Goal: Find specific page/section: Find specific page/section

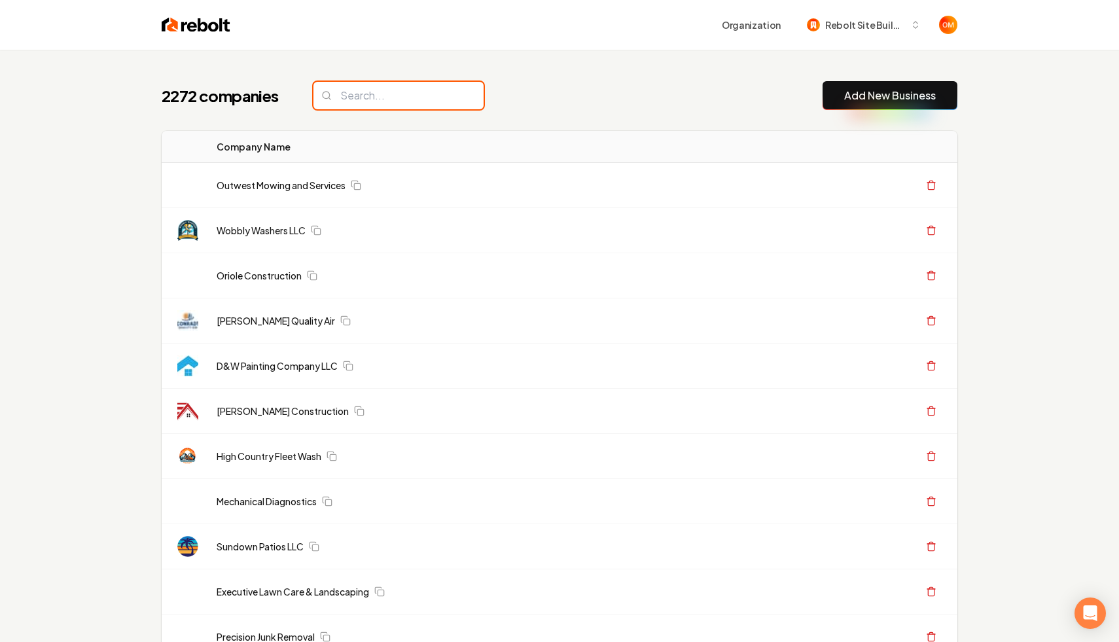
click at [403, 90] on input "search" at bounding box center [398, 95] width 170 height 27
click at [469, 94] on div "2272 companies Add New Business" at bounding box center [560, 95] width 796 height 29
click at [440, 96] on input "search" at bounding box center [398, 95] width 170 height 27
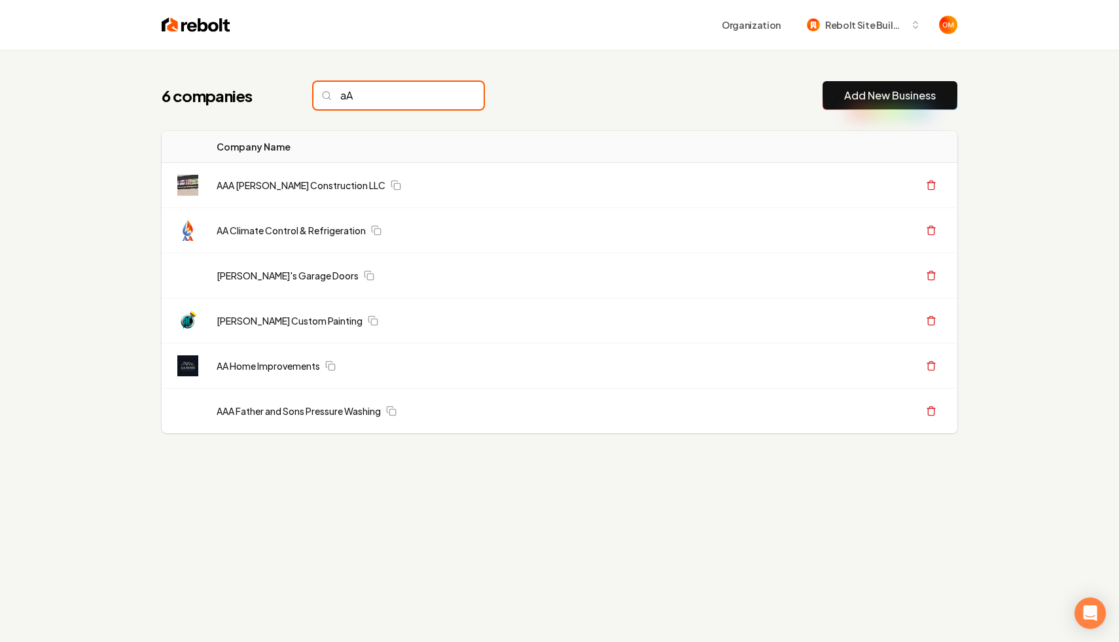
type input "a"
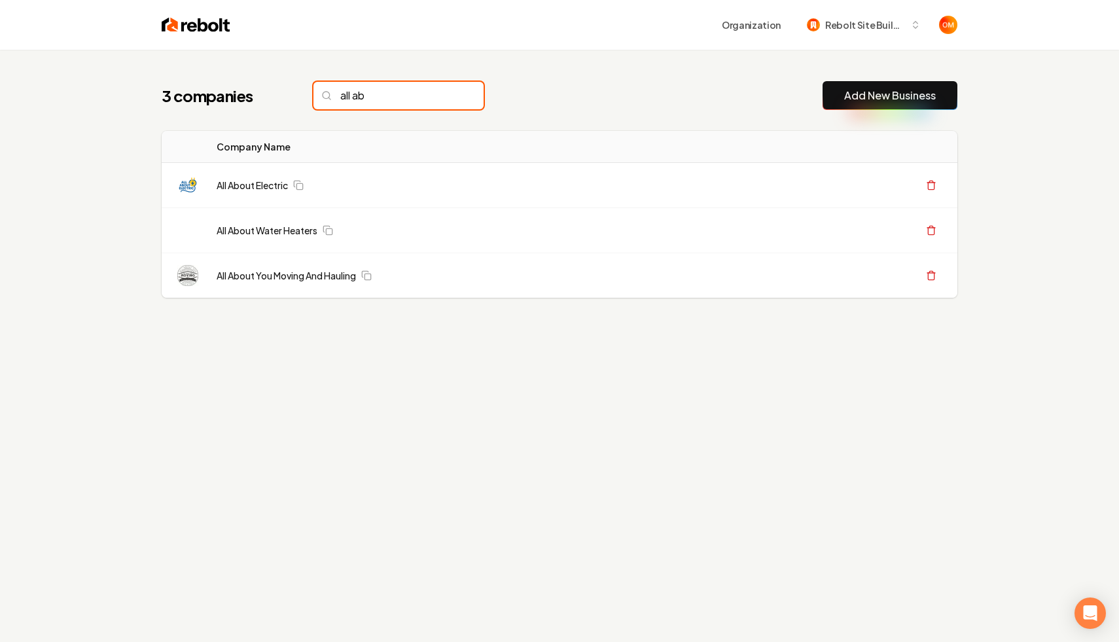
type input "all ab"
click at [450, 95] on input "all ab" at bounding box center [398, 95] width 170 height 27
click at [442, 96] on input "all ab" at bounding box center [398, 95] width 170 height 27
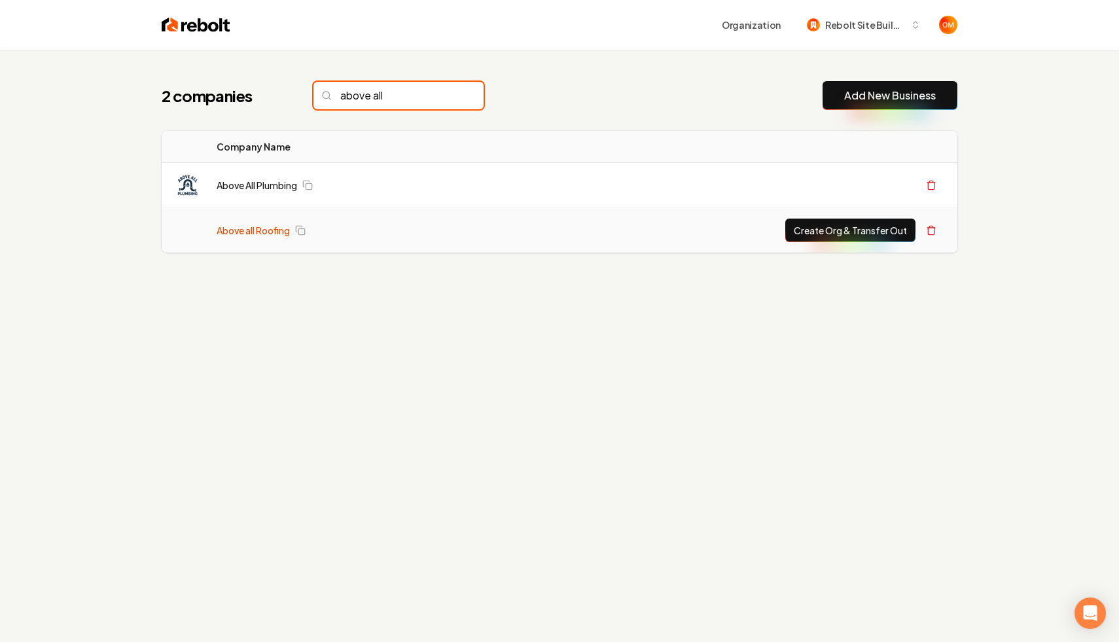
type input "above all"
click at [266, 229] on link "Above all Roofing" at bounding box center [253, 230] width 73 height 13
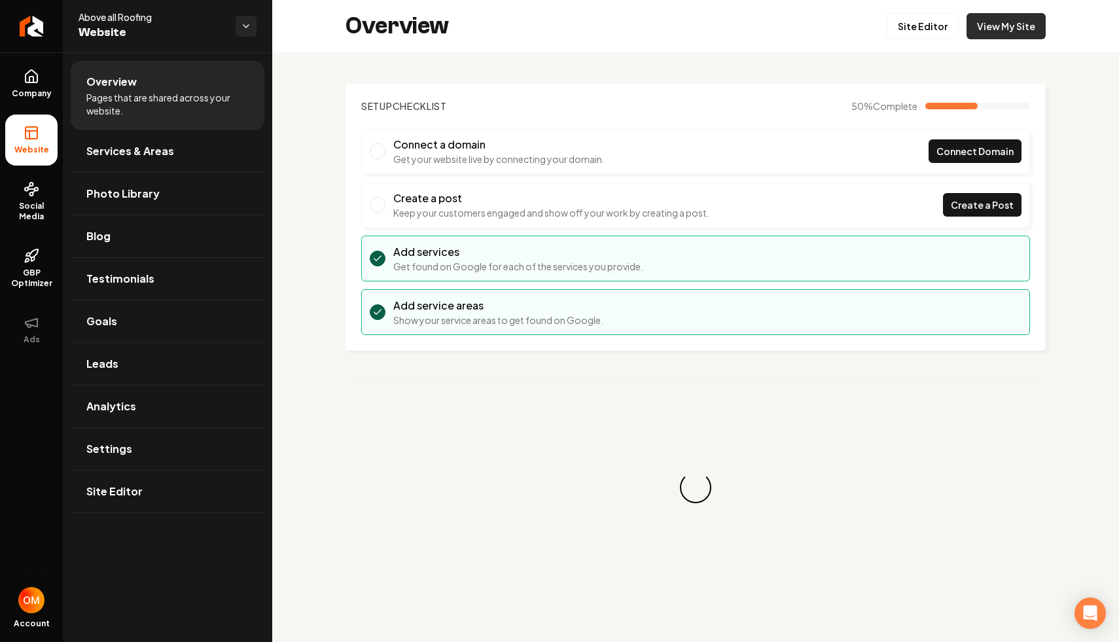
click at [985, 30] on link "View My Site" at bounding box center [1005, 26] width 79 height 26
